Goal: Check status: Check status

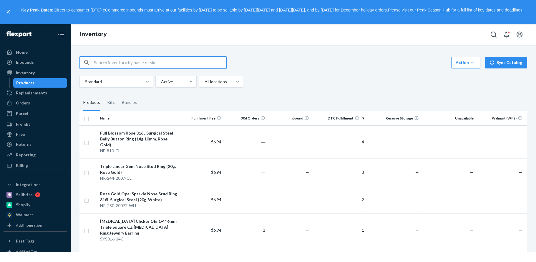
click at [349, 116] on th "DTC Fulfillment" at bounding box center [339, 118] width 55 height 14
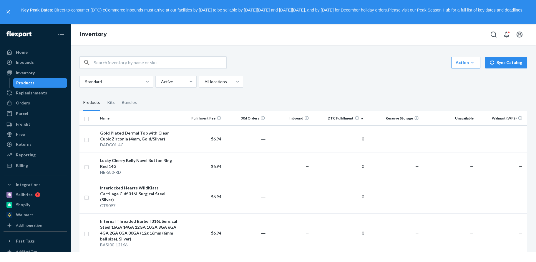
click at [349, 116] on th "DTC Fulfillment" at bounding box center [339, 118] width 55 height 14
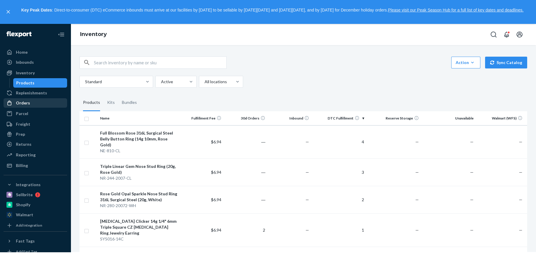
click at [18, 103] on div "Orders" at bounding box center [23, 103] width 14 height 6
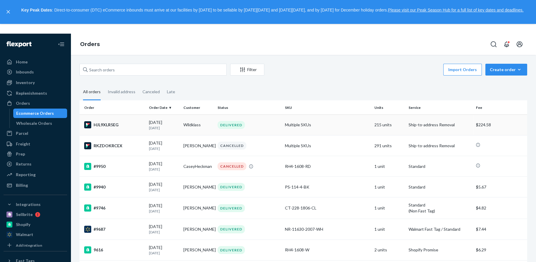
click at [110, 126] on div "HJL9XLR5EG" at bounding box center [114, 124] width 60 height 7
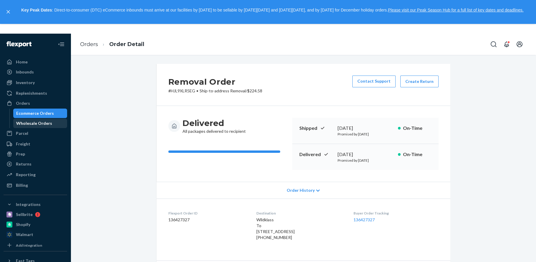
click at [35, 122] on div "Wholesale Orders" at bounding box center [34, 123] width 36 height 6
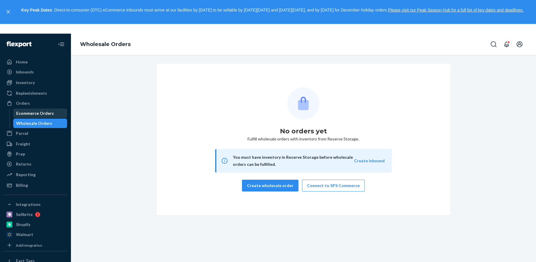
click at [36, 112] on div "Ecommerce Orders" at bounding box center [35, 113] width 38 height 6
